Goal: Information Seeking & Learning: Learn about a topic

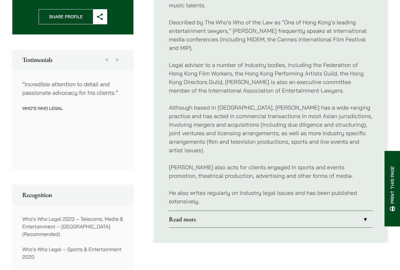
scroll to position [316, 0]
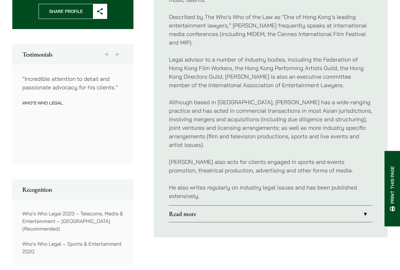
click at [249, 206] on link "Read more" at bounding box center [271, 214] width 204 height 16
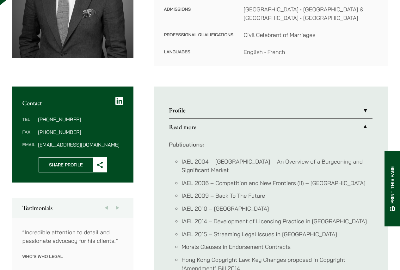
scroll to position [126, 0]
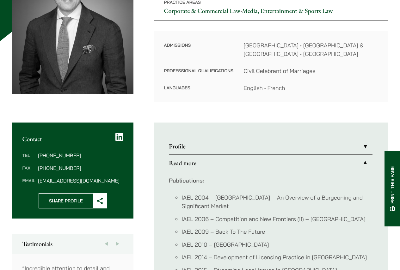
click at [261, 144] on link "Profile" at bounding box center [271, 146] width 204 height 16
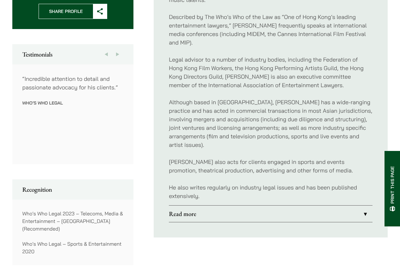
scroll to position [348, 0]
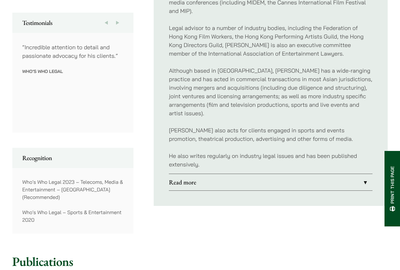
click at [225, 226] on div "Profile [PERSON_NAME] is a corporate, commercial and entertainment lawyer who r…" at bounding box center [271, 67] width 234 height 332
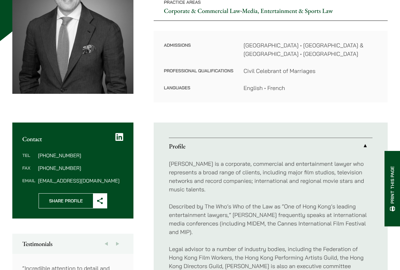
scroll to position [158, 0]
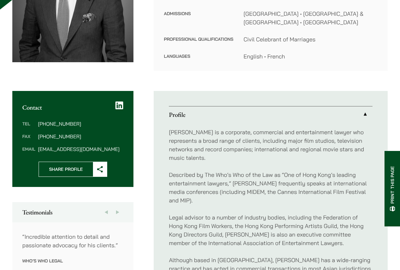
click at [284, 155] on div "John is a corporate, commercial and entertainment lawyer who represents a broad…" at bounding box center [271, 243] width 204 height 241
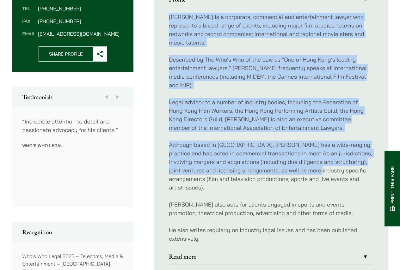
scroll to position [284, 0]
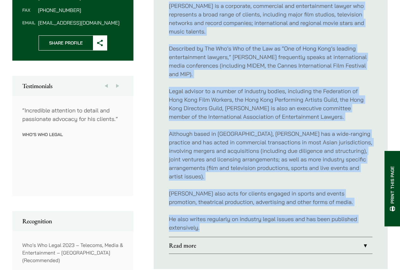
drag, startPoint x: 169, startPoint y: 131, endPoint x: 356, endPoint y: 219, distance: 206.4
click at [356, 219] on div "John is a corporate, commercial and entertainment lawyer who represents a broad…" at bounding box center [271, 117] width 204 height 241
click at [328, 106] on p "Legal advisor to a number of industry bodies, including the Federation of Hong …" at bounding box center [271, 104] width 204 height 34
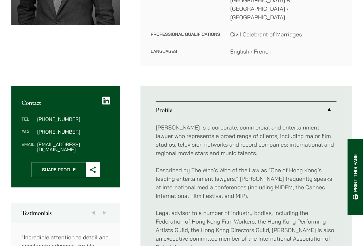
scroll to position [180, 0]
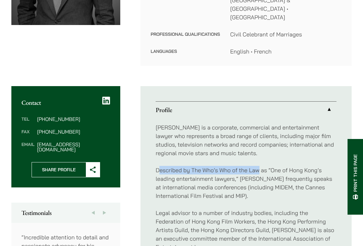
drag, startPoint x: 158, startPoint y: 153, endPoint x: 260, endPoint y: 151, distance: 101.8
click at [260, 166] on p "Described by The Who’s Who of the Law as “One of Hong Kong’s leading entertainm…" at bounding box center [246, 183] width 181 height 34
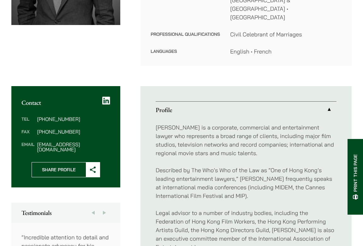
click at [247, 166] on p "Described by The Who’s Who of the Law as “One of Hong Kong’s leading entertainm…" at bounding box center [246, 183] width 181 height 34
drag, startPoint x: 192, startPoint y: 152, endPoint x: 260, endPoint y: 153, distance: 67.3
click at [260, 166] on p "Described by The Who’s Who of the Law as “One of Hong Kong’s leading entertainm…" at bounding box center [246, 183] width 181 height 34
click at [256, 143] on div "John is a corporate, commercial and entertainment lawyer who represents a broad…" at bounding box center [246, 247] width 181 height 258
click at [247, 137] on p "[PERSON_NAME] is a corporate, commercial and entertainment lawyer who represent…" at bounding box center [246, 140] width 181 height 34
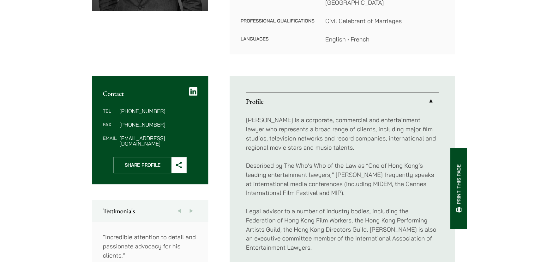
scroll to position [209, 0]
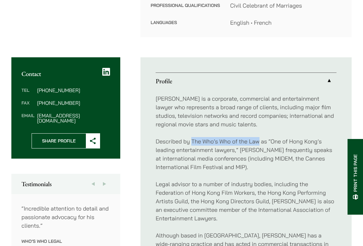
drag, startPoint x: 193, startPoint y: 124, endPoint x: 259, endPoint y: 125, distance: 66.4
click at [259, 137] on p "Described by The Who’s Who of the Law as “One of Hong Kong’s leading entertainm…" at bounding box center [246, 154] width 181 height 34
copy p "The Who’s Who of the Law"
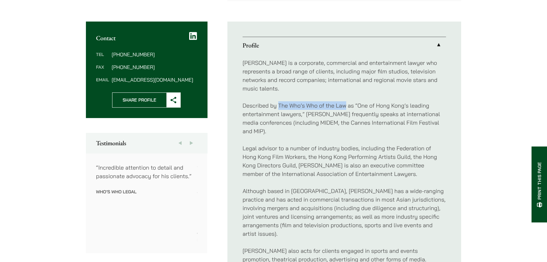
scroll to position [238, 0]
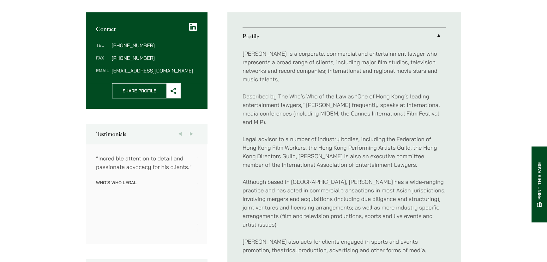
scroll to position [209, 0]
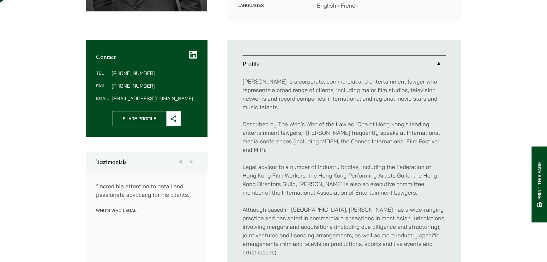
drag, startPoint x: 496, startPoint y: 96, endPoint x: 493, endPoint y: 98, distance: 3.4
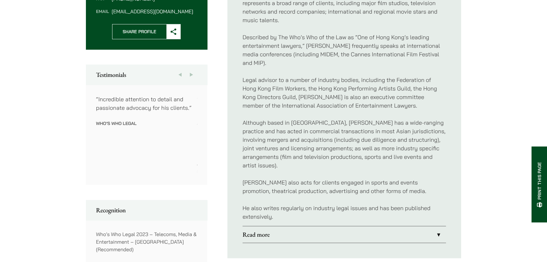
scroll to position [295, 0]
click at [191, 77] on button "Next" at bounding box center [191, 75] width 11 height 20
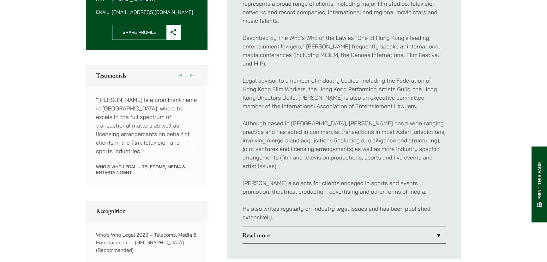
click at [190, 76] on button "Next" at bounding box center [191, 75] width 11 height 20
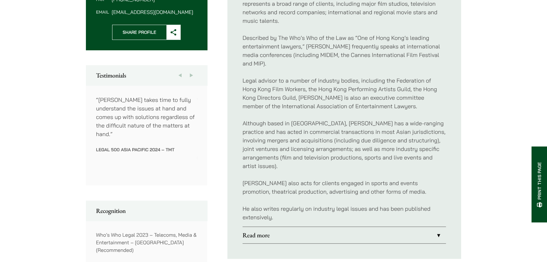
click at [190, 76] on button "Next" at bounding box center [191, 75] width 11 height 20
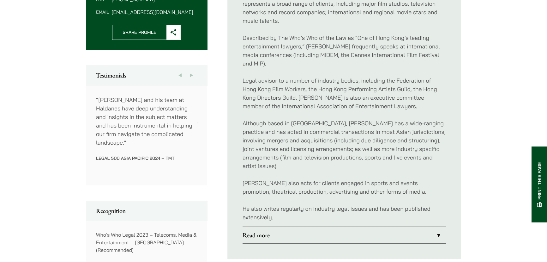
click at [190, 76] on button "Next" at bounding box center [191, 75] width 11 height 20
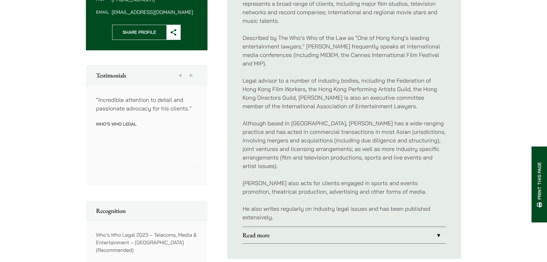
click at [190, 76] on button "Next" at bounding box center [191, 75] width 11 height 20
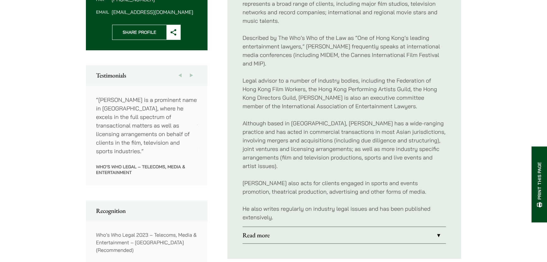
click at [190, 76] on button "Next" at bounding box center [191, 75] width 11 height 20
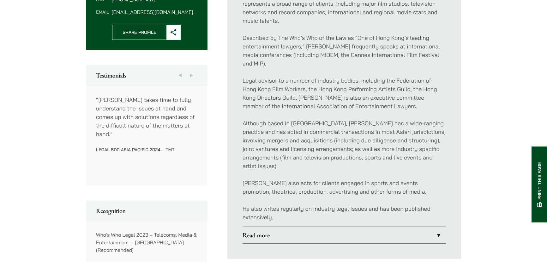
click at [190, 76] on button "Next" at bounding box center [191, 75] width 11 height 20
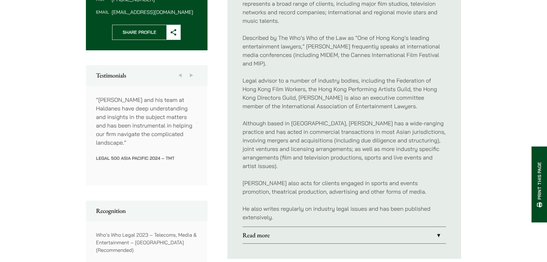
click at [190, 76] on button "Next" at bounding box center [191, 75] width 11 height 20
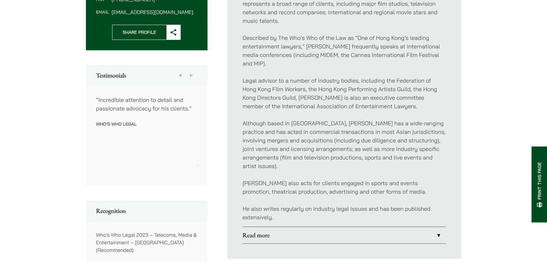
click at [191, 76] on button "Next" at bounding box center [191, 75] width 11 height 20
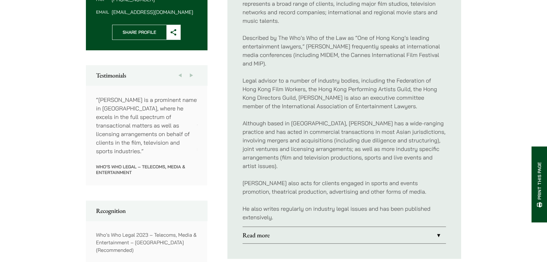
click at [191, 76] on button "Next" at bounding box center [191, 75] width 11 height 20
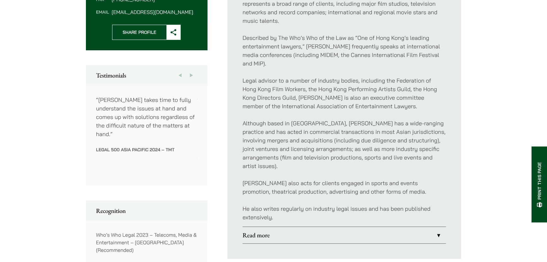
click at [191, 76] on button "Next" at bounding box center [191, 75] width 11 height 20
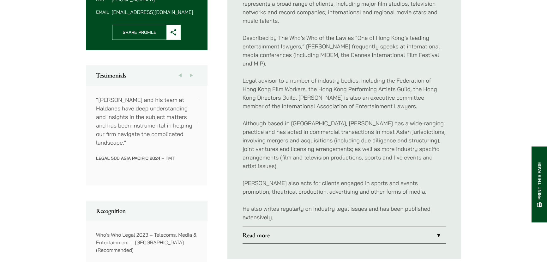
click at [192, 74] on button "Next" at bounding box center [191, 75] width 11 height 20
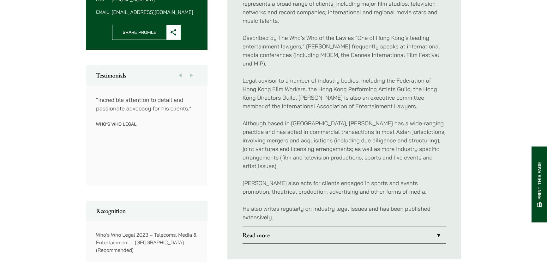
click at [399, 113] on div "Home » Lawyers » John McLellan John McLellan Partner Practice Areas Corporate &…" at bounding box center [273, 257] width 547 height 1009
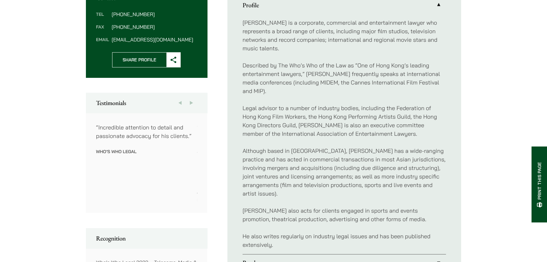
scroll to position [266, 0]
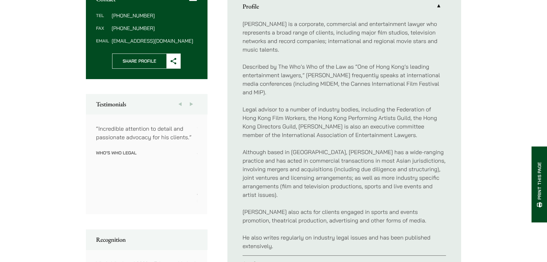
click at [149, 171] on div "“John McLellan and his team at Haldanes have deep understanding and insights in…" at bounding box center [450, 164] width 910 height 80
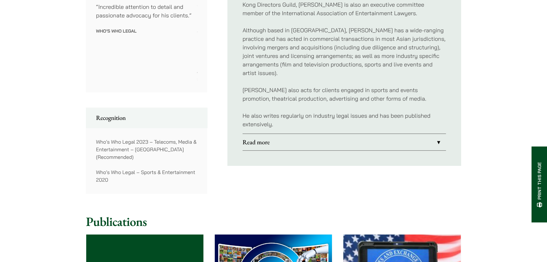
scroll to position [324, 0]
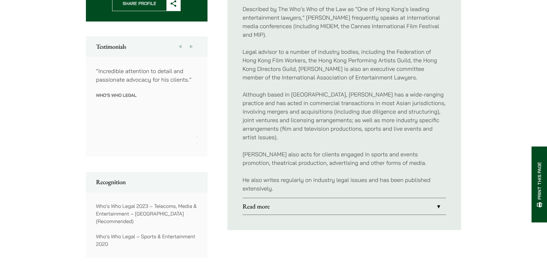
click at [392, 198] on link "Read more" at bounding box center [345, 206] width 204 height 16
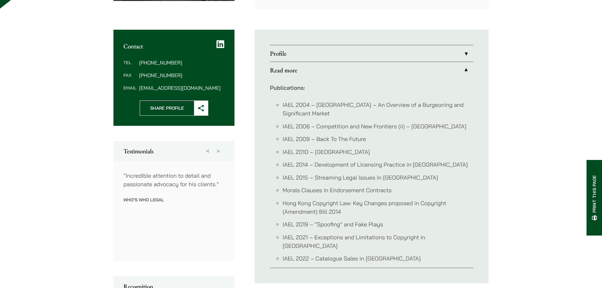
scroll to position [216, 0]
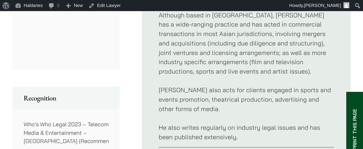
scroll to position [457, 0]
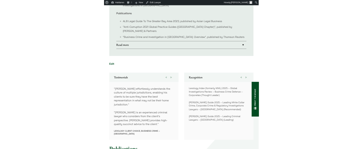
scroll to position [664, 0]
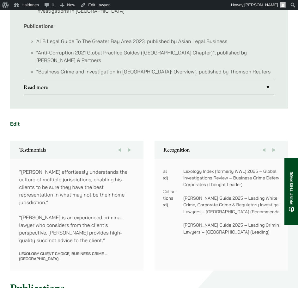
drag, startPoint x: 164, startPoint y: 155, endPoint x: 174, endPoint y: 162, distance: 12.5
click at [183, 168] on p "Lexology Index (formerly WWL) 2025 – Global Investigations Review – Business Cr…" at bounding box center [241, 178] width 116 height 20
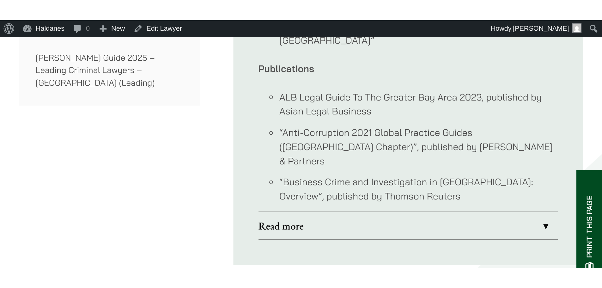
scroll to position [637, 0]
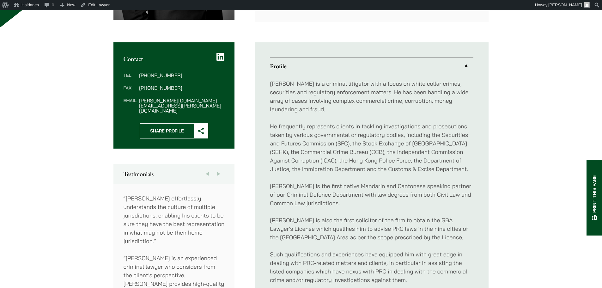
scroll to position [162, 0]
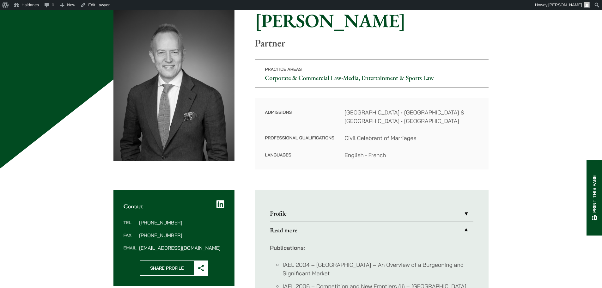
scroll to position [101, 0]
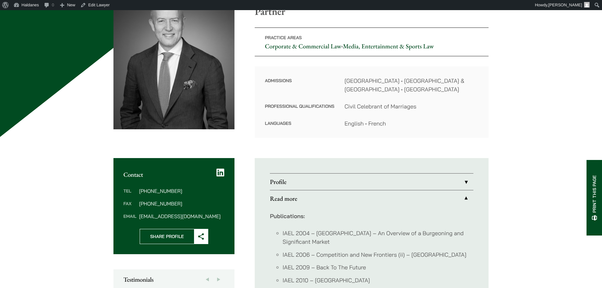
click at [400, 183] on link "Profile" at bounding box center [372, 182] width 204 height 16
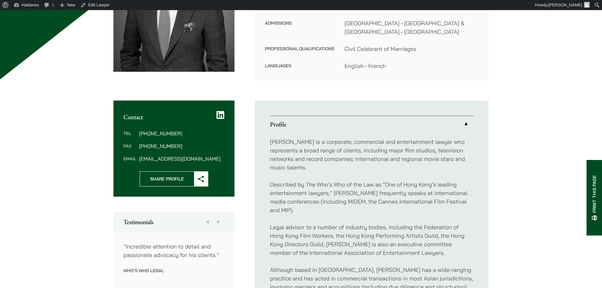
scroll to position [164, 0]
